Goal: Task Accomplishment & Management: Use online tool/utility

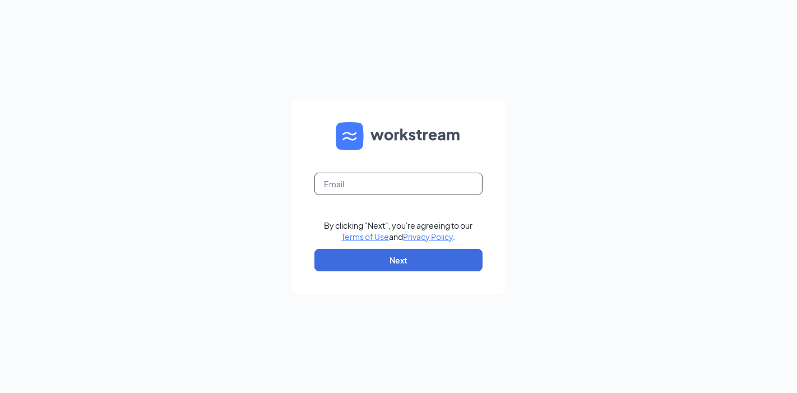
click at [358, 175] on input "text" at bounding box center [398, 184] width 168 height 22
type input "[PERSON_NAME][EMAIL_ADDRESS][DOMAIN_NAME]"
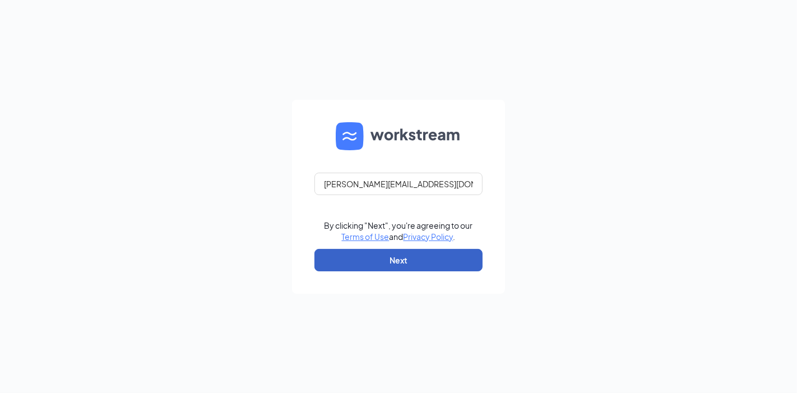
click at [402, 262] on button "Next" at bounding box center [398, 260] width 168 height 22
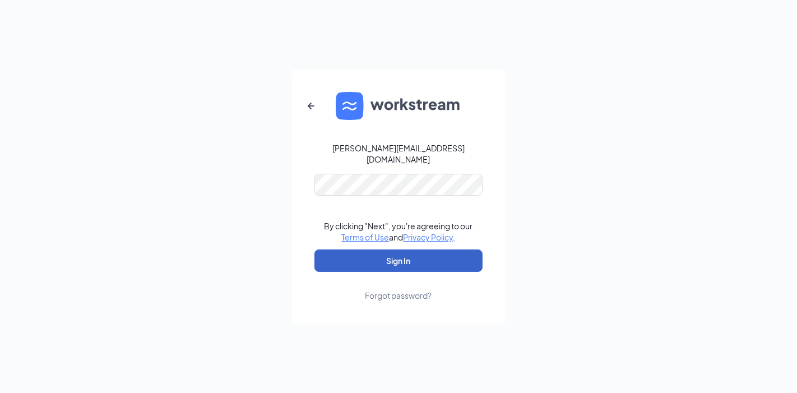
click at [408, 257] on button "Sign In" at bounding box center [398, 260] width 168 height 22
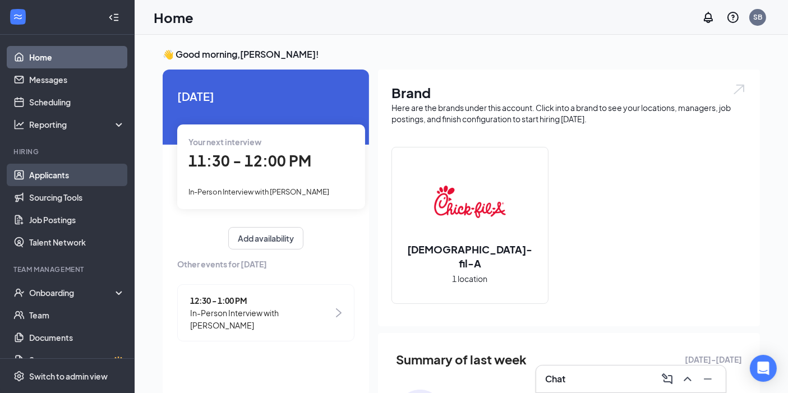
click at [62, 172] on link "Applicants" at bounding box center [77, 175] width 96 height 22
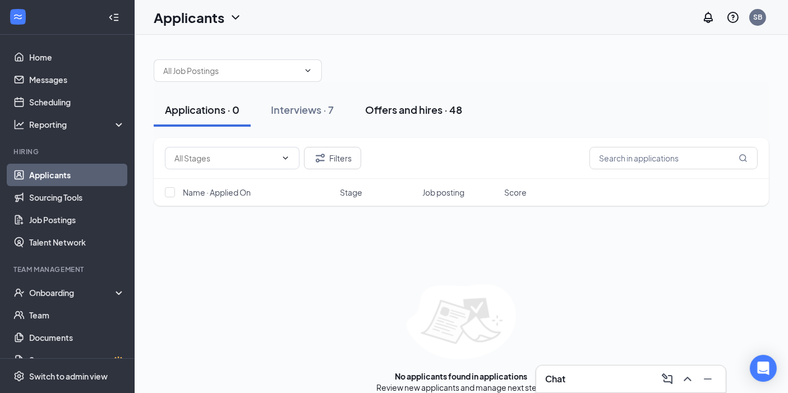
click at [420, 113] on div "Offers and hires · 48" at bounding box center [413, 110] width 97 height 14
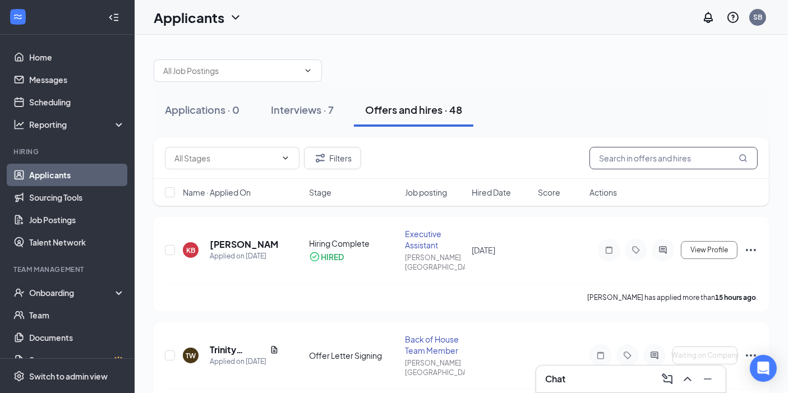
click at [654, 162] on input "text" at bounding box center [673, 158] width 168 height 22
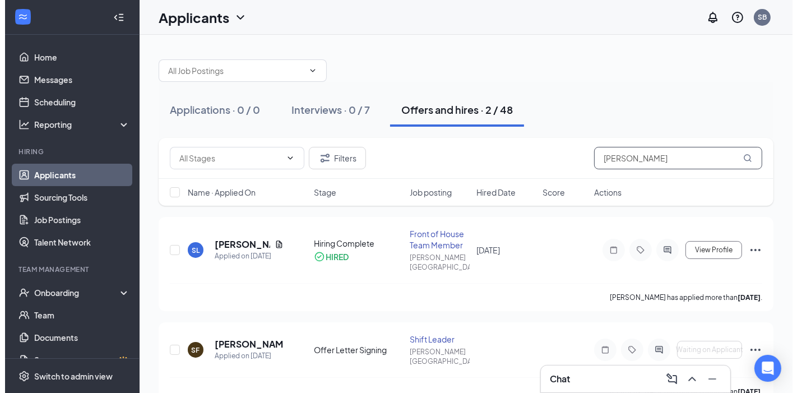
scroll to position [6, 0]
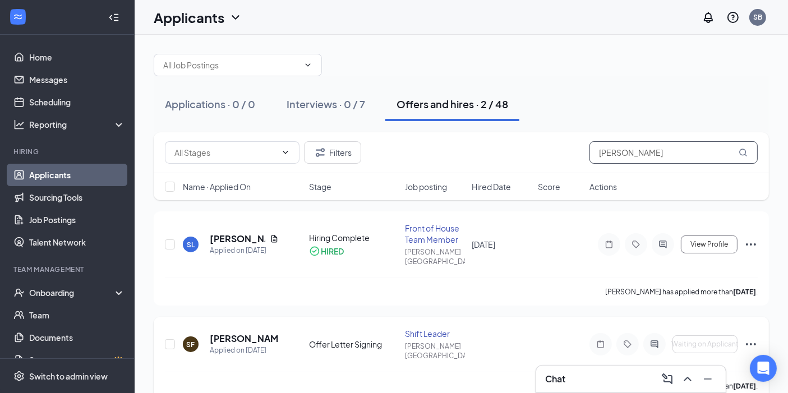
type input "sam"
click at [752, 337] on icon "Ellipses" at bounding box center [750, 343] width 13 height 13
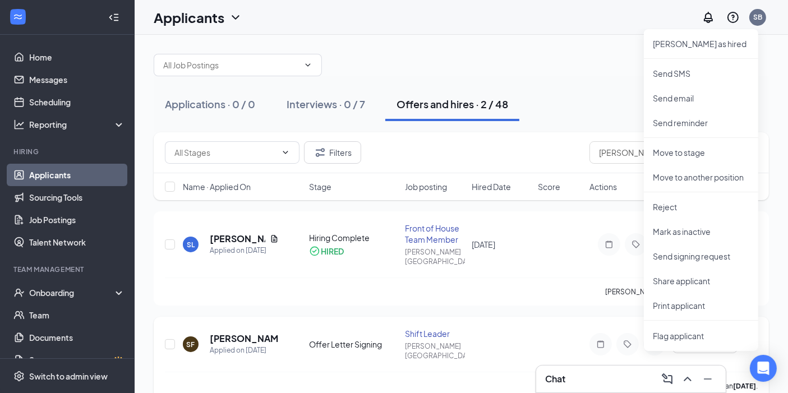
click at [577, 328] on div "SF Samantha Frye Applied on Aug 26 Offer Letter Signing Shift Leader Bonney Lak…" at bounding box center [461, 350] width 592 height 44
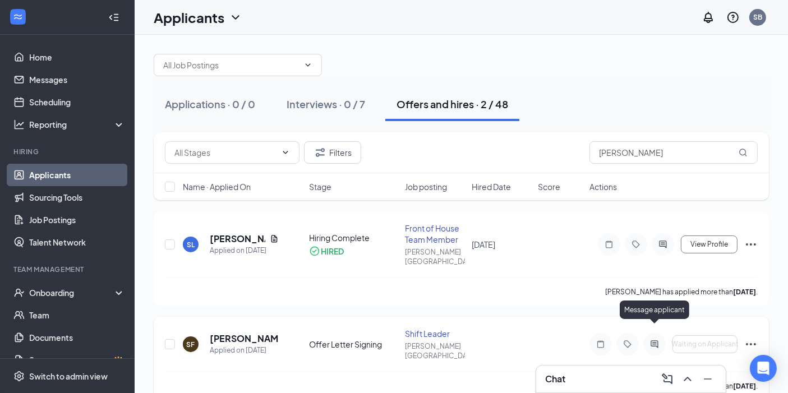
click at [655, 340] on icon "ActiveChat" at bounding box center [653, 344] width 13 height 9
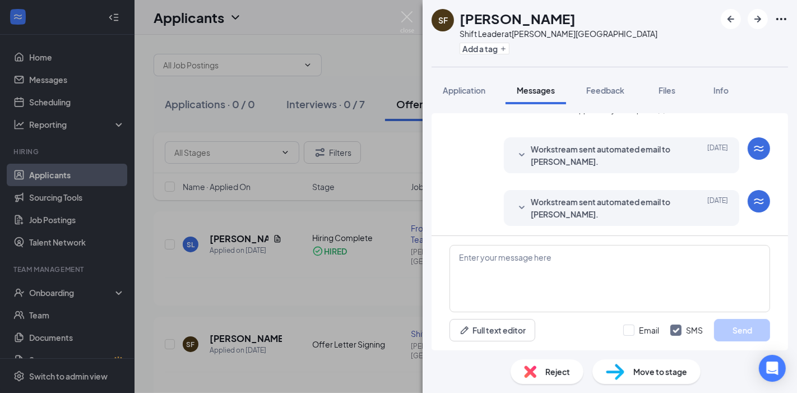
scroll to position [103, 0]
click at [577, 202] on span "Workstream sent automated email to Samantha Frye." at bounding box center [604, 207] width 147 height 25
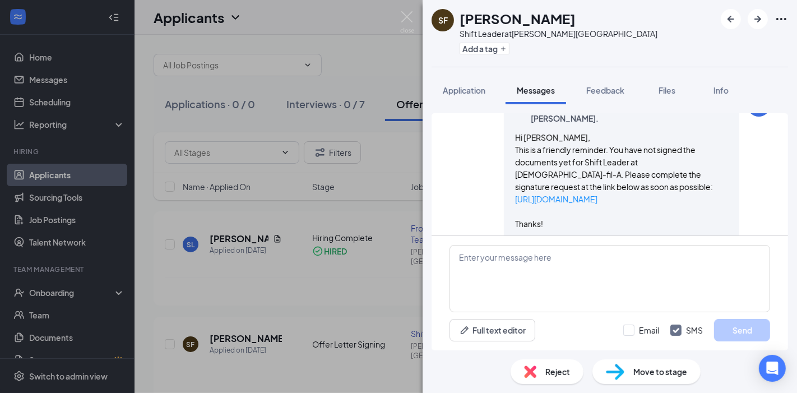
scroll to position [207, 0]
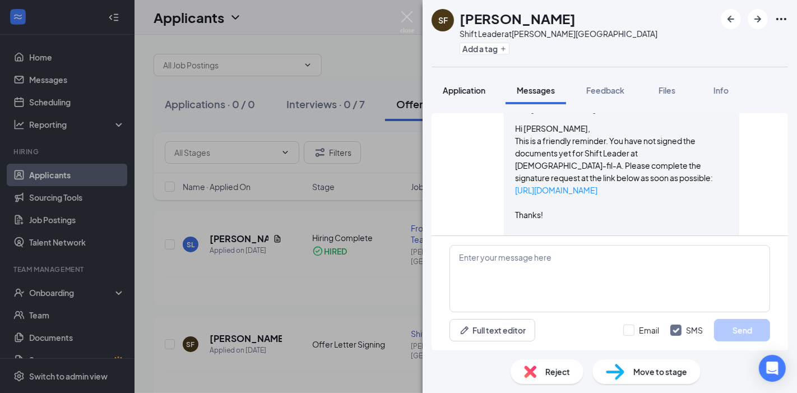
click at [450, 82] on button "Application" at bounding box center [464, 90] width 65 height 28
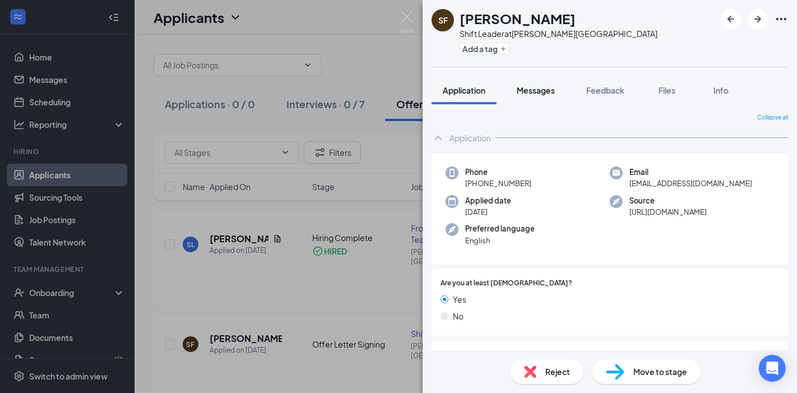
click at [529, 89] on span "Messages" at bounding box center [536, 90] width 38 height 10
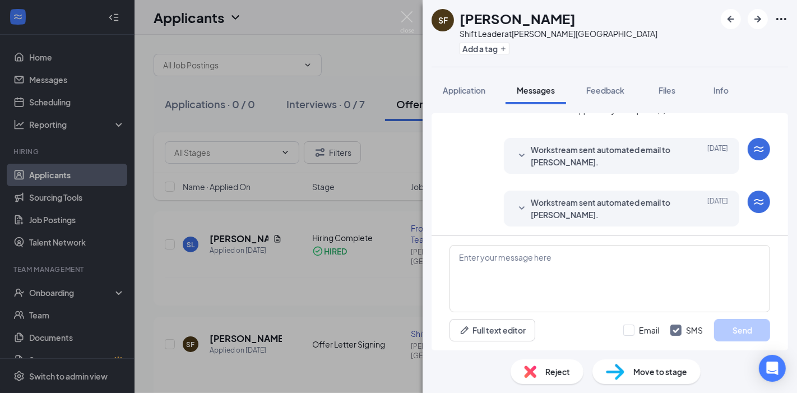
scroll to position [103, 0]
click at [609, 204] on span "Workstream sent automated email to Samantha Frye." at bounding box center [604, 207] width 147 height 25
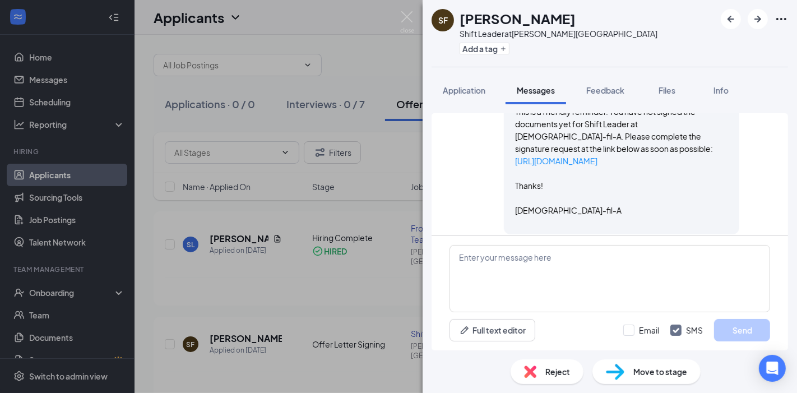
scroll to position [246, 0]
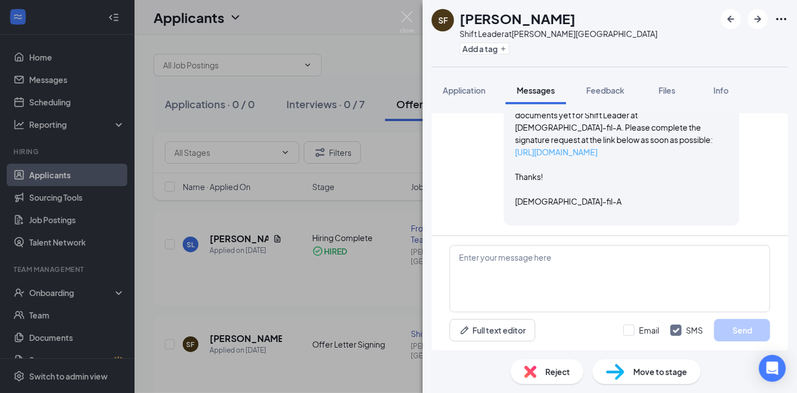
click at [590, 151] on link "https://l.wrkstrm.us/m5PyfoLrM" at bounding box center [556, 152] width 82 height 10
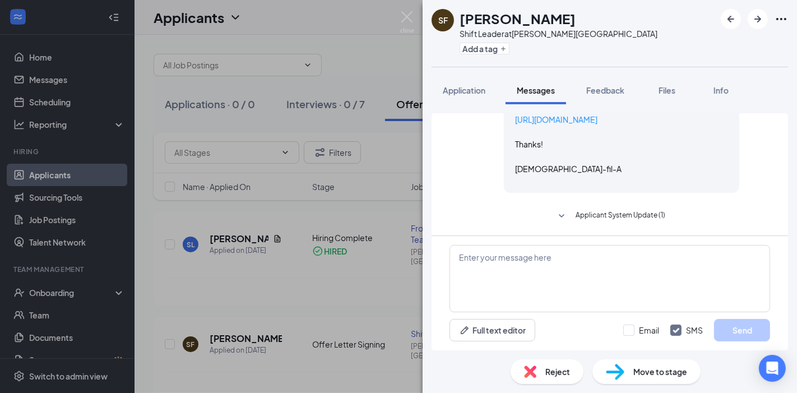
click at [632, 221] on span "Applicant System Update (1)" at bounding box center [621, 216] width 90 height 13
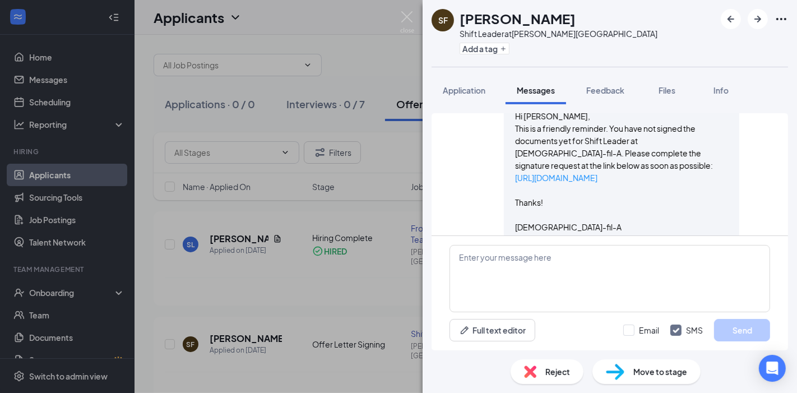
scroll to position [216, 0]
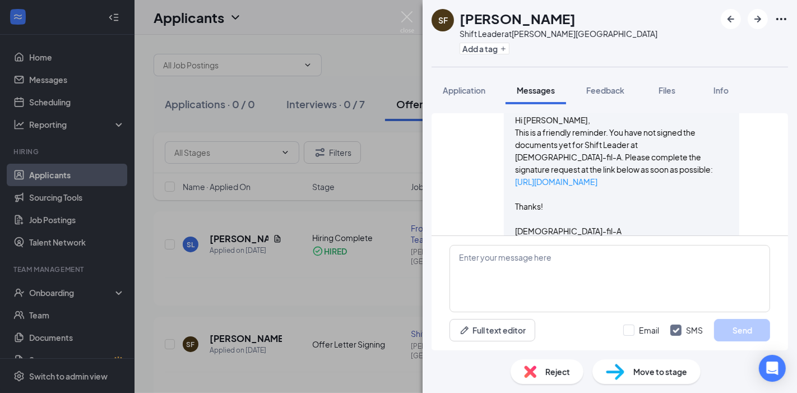
click at [356, 64] on div "SF Samantha Frye Shift Leader at Bonney Lake Add a tag Application Messages Fee…" at bounding box center [398, 196] width 797 height 393
click at [410, 8] on div "SF Samantha Frye Shift Leader at Bonney Lake Add a tag Application Messages Fee…" at bounding box center [398, 196] width 797 height 393
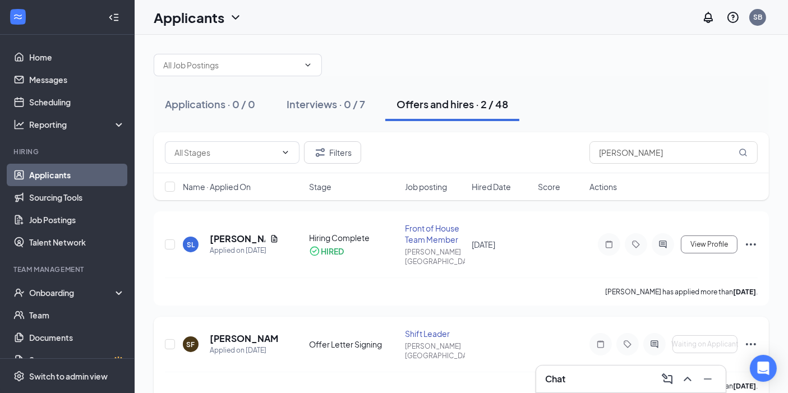
click at [749, 337] on icon "Ellipses" at bounding box center [750, 343] width 13 height 13
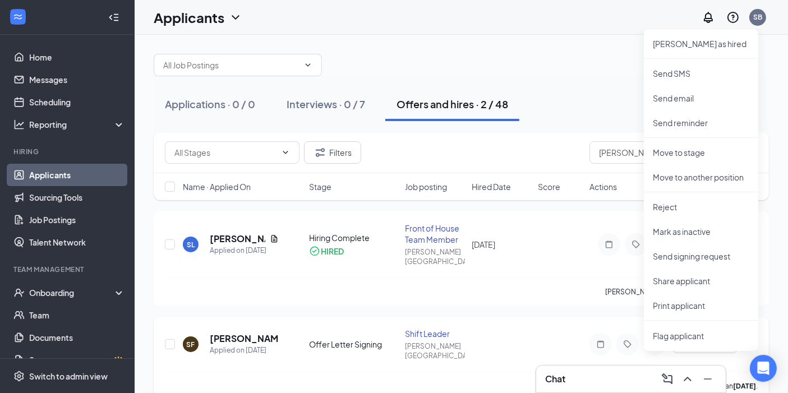
click at [536, 328] on div "SF Samantha Frye Applied on Aug 26 Offer Letter Signing Shift Leader Bonney Lak…" at bounding box center [461, 350] width 592 height 44
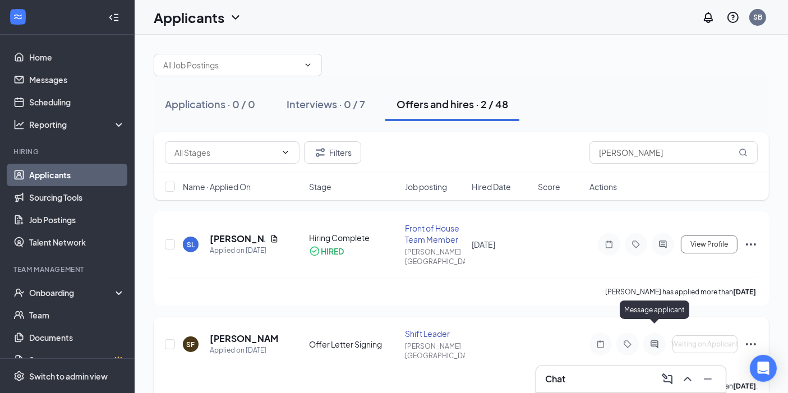
click at [657, 340] on icon "ActiveChat" at bounding box center [653, 343] width 7 height 7
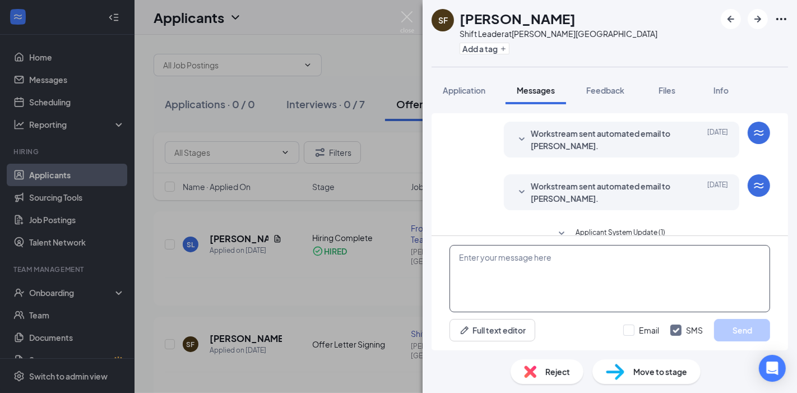
scroll to position [83, 0]
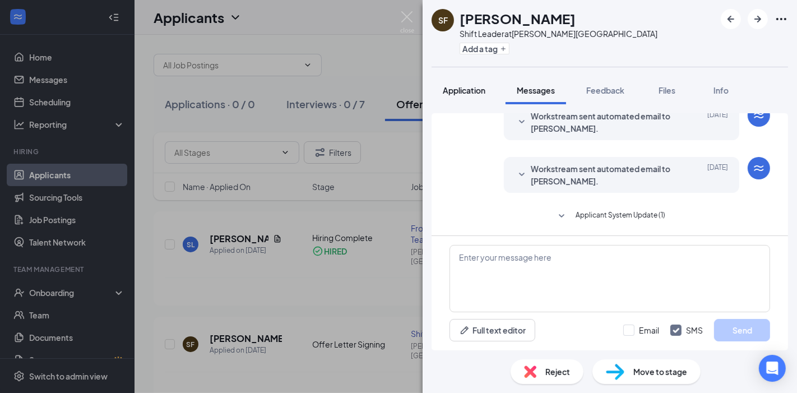
click at [464, 85] on span "Application" at bounding box center [464, 90] width 43 height 10
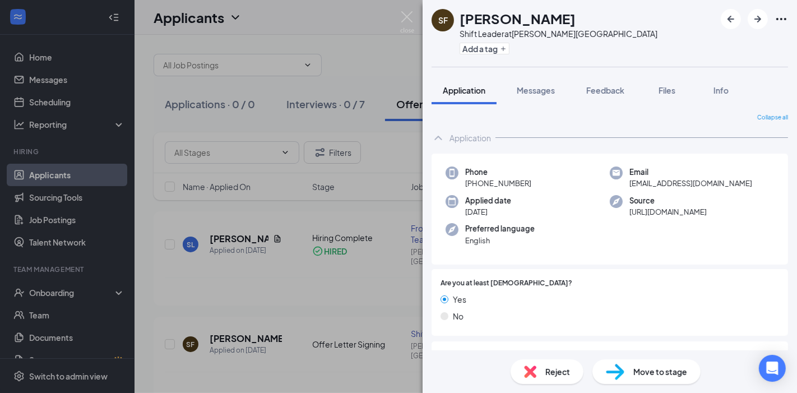
click at [407, 183] on div "SF Samantha Frye Shift Leader at Bonney Lake Add a tag Application Messages Fee…" at bounding box center [398, 196] width 797 height 393
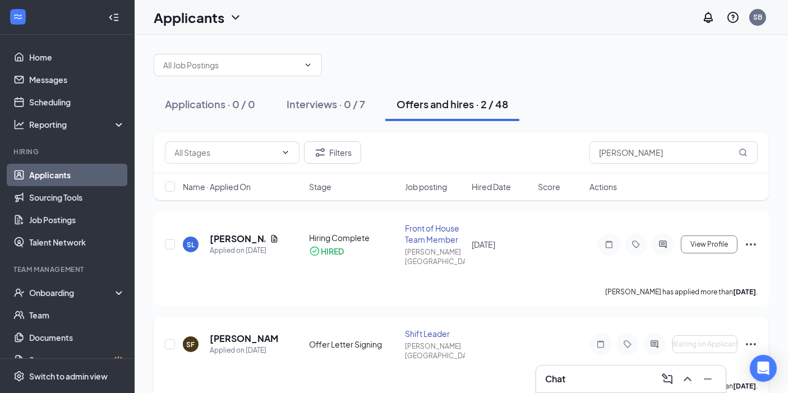
click at [751, 343] on icon "Ellipses" at bounding box center [751, 344] width 10 height 2
click at [555, 328] on div "SF Samantha Frye Applied on Aug 26 Offer Letter Signing Shift Leader Bonney Lak…" at bounding box center [461, 350] width 592 height 44
click at [748, 337] on icon "Ellipses" at bounding box center [750, 343] width 13 height 13
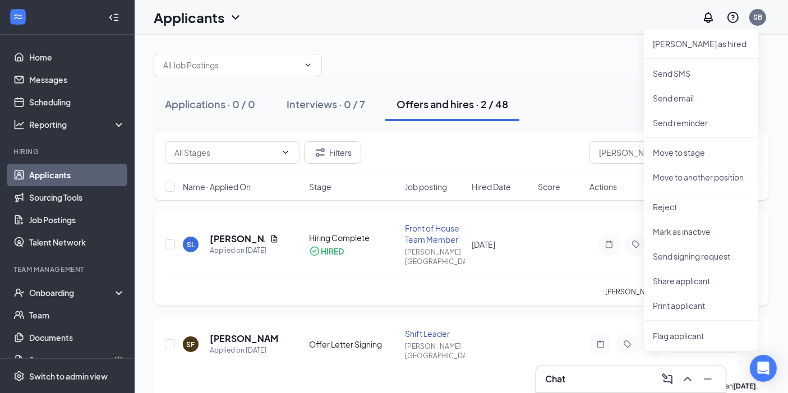
click at [582, 287] on div "Samuel Lappin has applied more than 9 days ago ." at bounding box center [461, 291] width 592 height 28
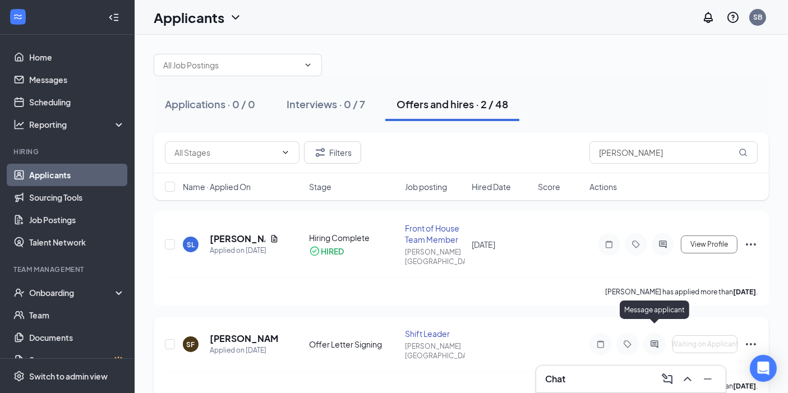
click at [655, 340] on icon "ActiveChat" at bounding box center [653, 344] width 13 height 9
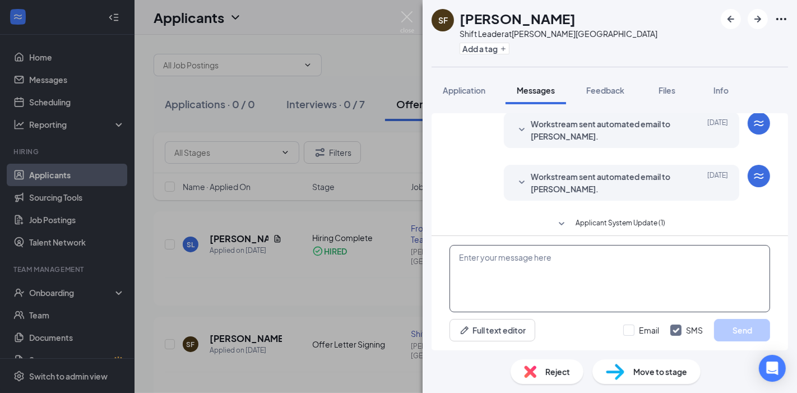
scroll to position [83, 0]
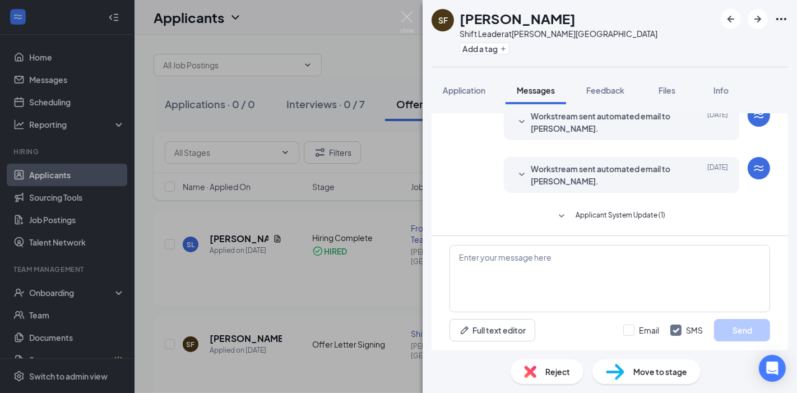
click at [586, 220] on span "Applicant System Update (1)" at bounding box center [621, 216] width 90 height 13
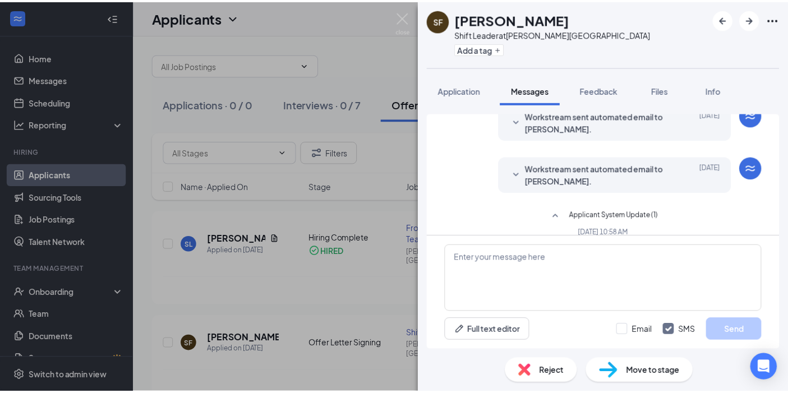
scroll to position [114, 0]
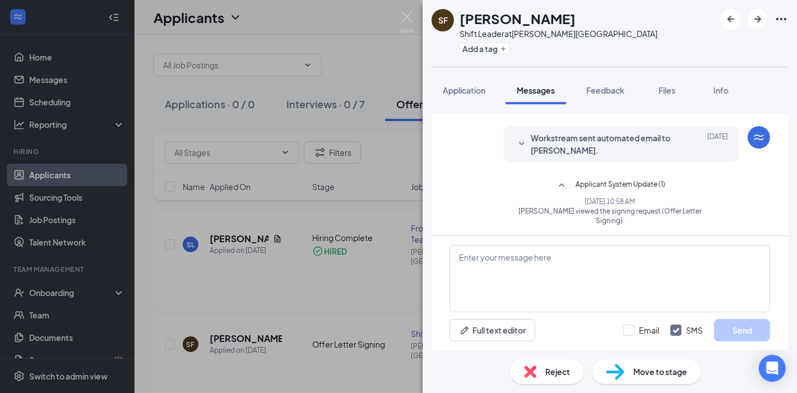
click at [515, 137] on icon "SmallChevronDown" at bounding box center [521, 143] width 13 height 13
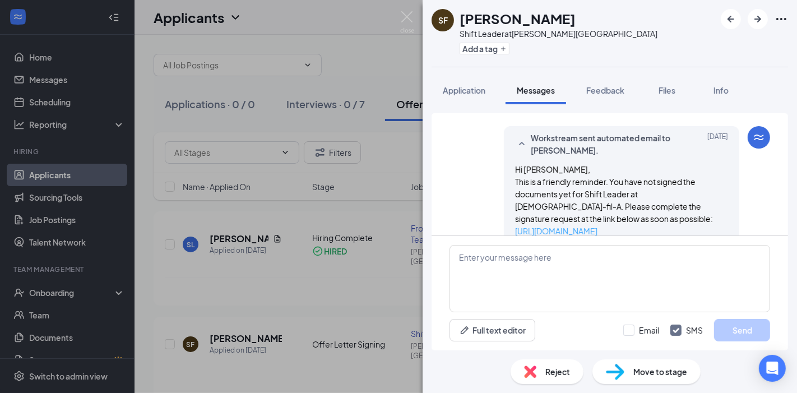
click at [587, 226] on link "https://l.wrkstrm.us/m5PyfoLrM" at bounding box center [556, 231] width 82 height 10
click at [392, 87] on div "SF Samantha Frye Shift Leader at Bonney Lake Add a tag Application Messages Fee…" at bounding box center [398, 196] width 797 height 393
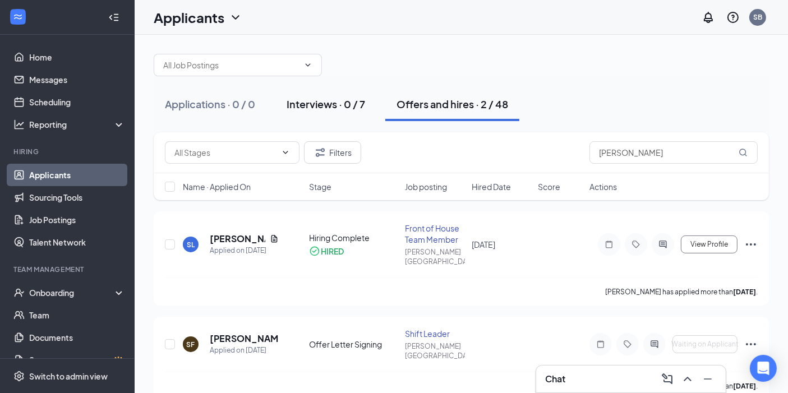
click at [333, 94] on button "Interviews · 0 / 7" at bounding box center [325, 104] width 101 height 34
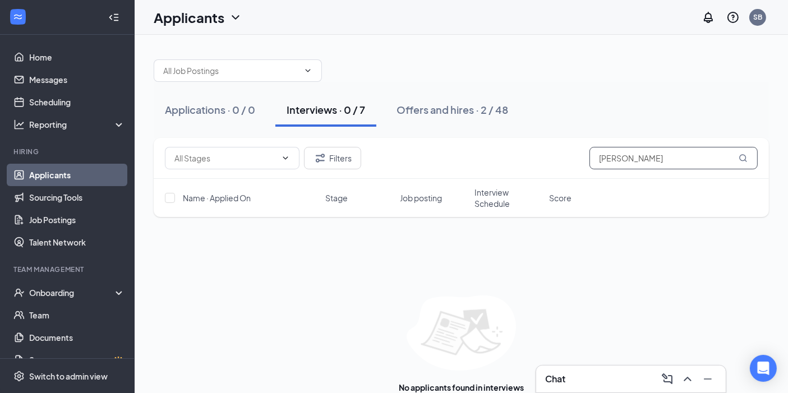
click at [626, 153] on input "sam" at bounding box center [673, 158] width 168 height 22
type input "s"
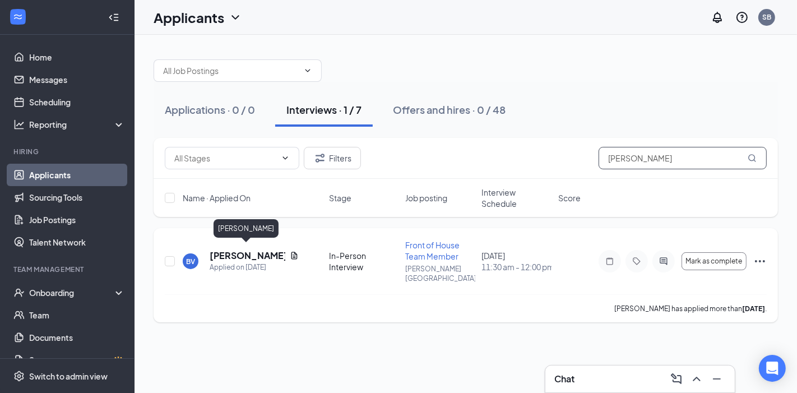
type input "brad"
click at [242, 249] on h5 "Brady Voellger" at bounding box center [248, 255] width 76 height 12
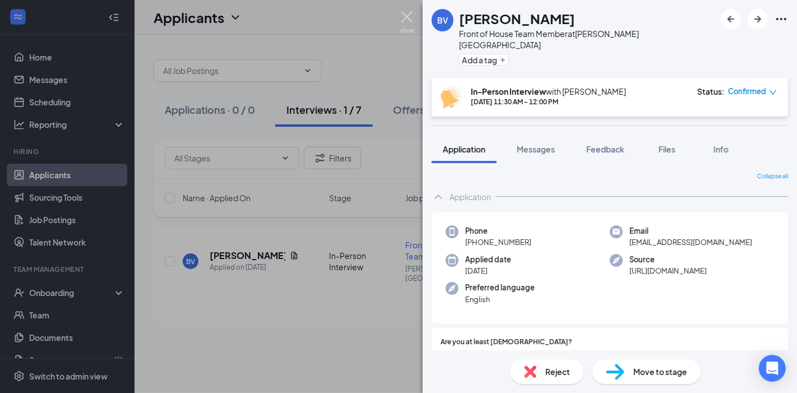
click at [404, 15] on img at bounding box center [407, 22] width 14 height 22
